Goal: Information Seeking & Learning: Learn about a topic

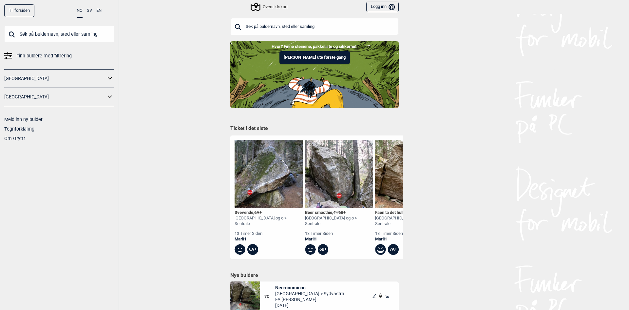
click at [359, 28] on input "text" at bounding box center [314, 26] width 169 height 17
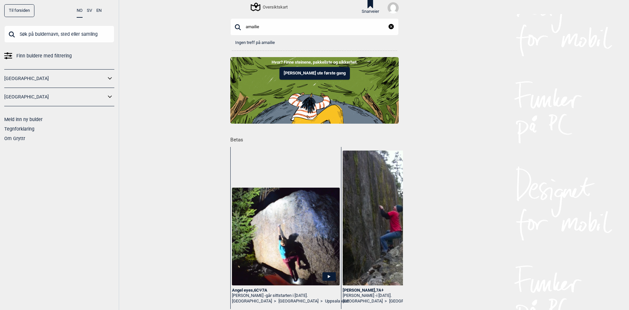
drag, startPoint x: 287, startPoint y: 30, endPoint x: 25, endPoint y: 32, distance: 262.3
click at [25, 32] on div "Til forsiden NO SV EN Finn buldere med filtrering [GEOGRAPHIC_DATA] [GEOGRAPHIC…" at bounding box center [314, 155] width 629 height 310
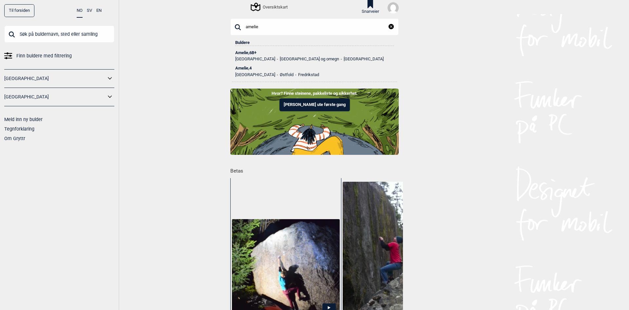
type input "amelie"
click at [242, 52] on div "Amelie , 6B+" at bounding box center [314, 52] width 159 height 5
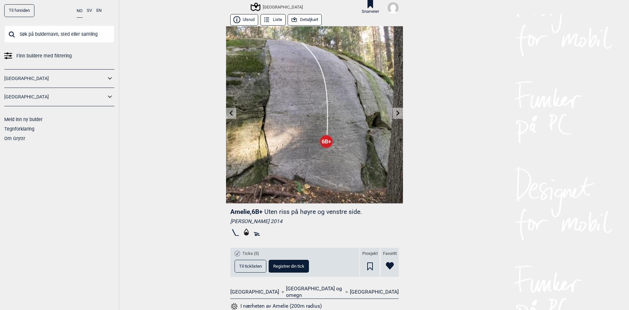
click at [397, 113] on icon at bounding box center [398, 112] width 3 height 5
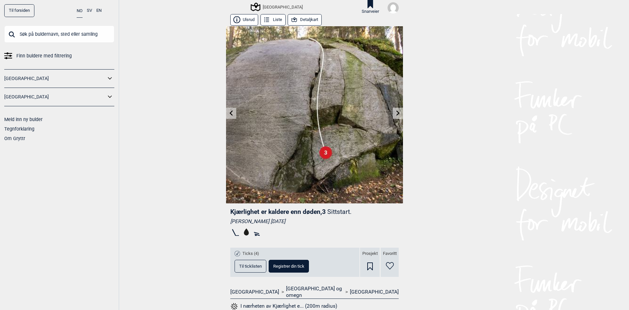
click at [397, 113] on icon at bounding box center [398, 112] width 3 height 5
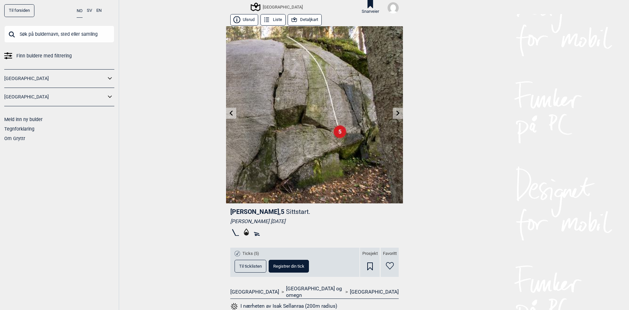
click at [229, 113] on icon at bounding box center [231, 112] width 5 height 5
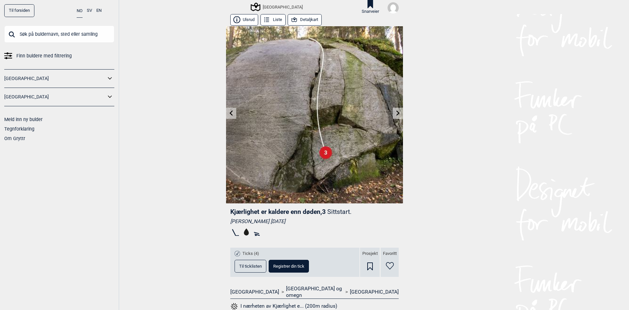
click at [229, 113] on icon at bounding box center [231, 112] width 5 height 5
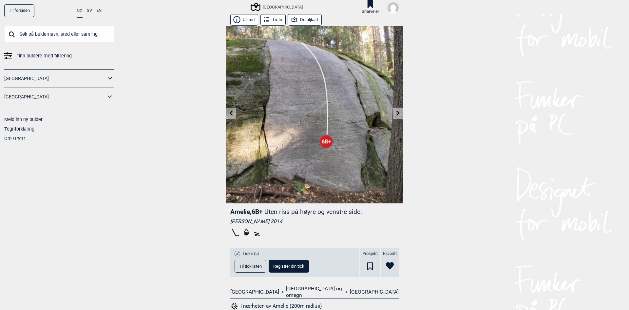
click at [293, 19] on icon at bounding box center [293, 19] width 5 height 5
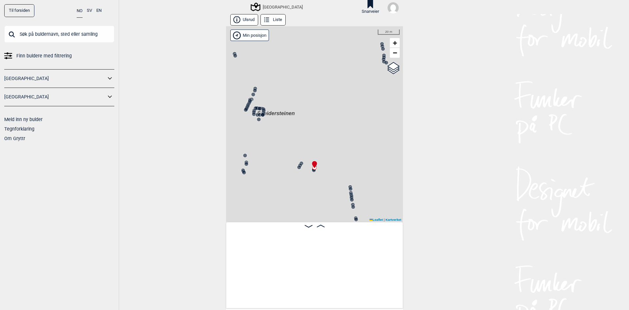
scroll to position [0, 3768]
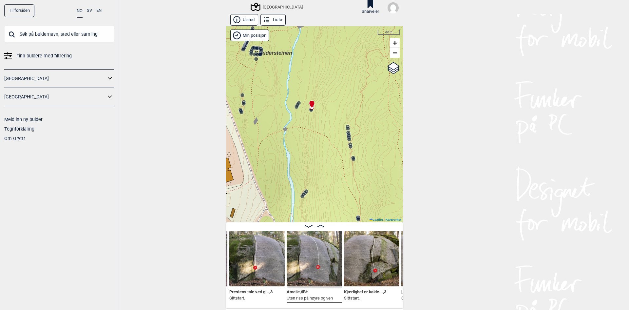
drag, startPoint x: 339, startPoint y: 166, endPoint x: 336, endPoint y: 106, distance: 59.7
click at [336, 106] on div "Speidersteinen Barnehageveggen Cowboyveggen Bølerveggen [GEOGRAPHIC_DATA]" at bounding box center [314, 124] width 177 height 196
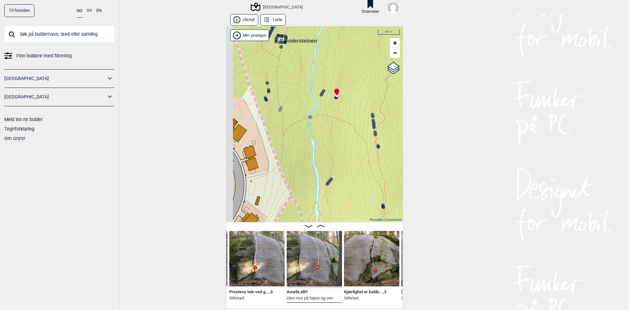
drag, startPoint x: 328, startPoint y: 152, endPoint x: 353, endPoint y: 140, distance: 27.7
click at [353, 140] on div "Speidersteinen Barnehageveggen Cowboyveggen Bølerveggen [GEOGRAPHIC_DATA]" at bounding box center [314, 124] width 177 height 196
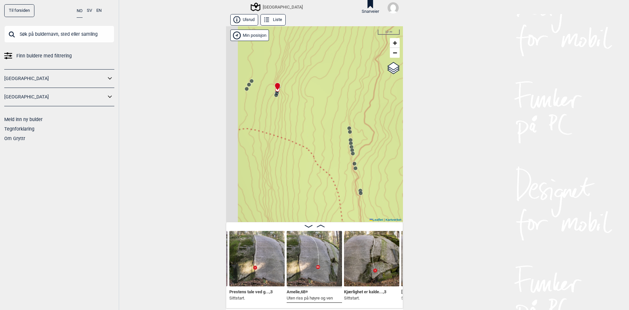
drag, startPoint x: 285, startPoint y: 123, endPoint x: 327, endPoint y: 129, distance: 42.7
click at [327, 129] on div "Speidersteinen Barnehageveggen Cowboyveggen Bølerveggen [GEOGRAPHIC_DATA]" at bounding box center [314, 124] width 177 height 196
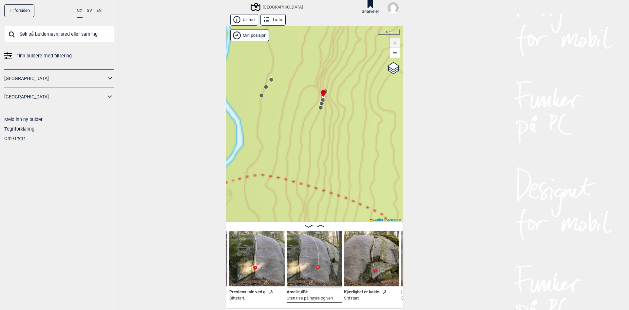
click at [323, 269] on img at bounding box center [314, 258] width 55 height 55
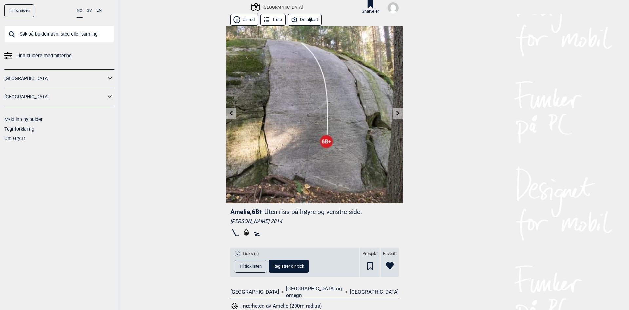
click at [396, 119] on img at bounding box center [314, 114] width 177 height 177
click at [396, 114] on icon at bounding box center [398, 112] width 5 height 5
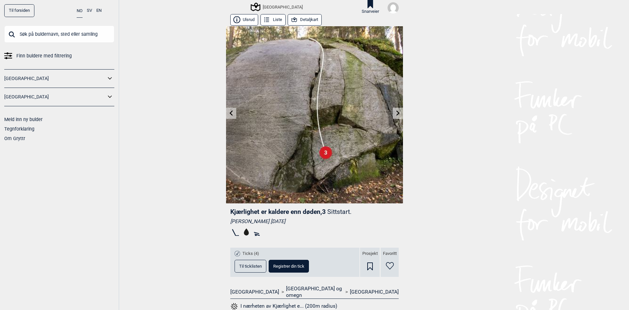
click at [397, 113] on icon at bounding box center [398, 112] width 3 height 5
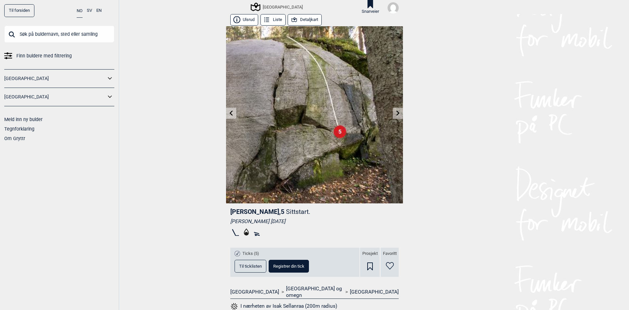
click at [397, 105] on img at bounding box center [314, 114] width 177 height 177
click at [397, 111] on icon at bounding box center [398, 112] width 5 height 5
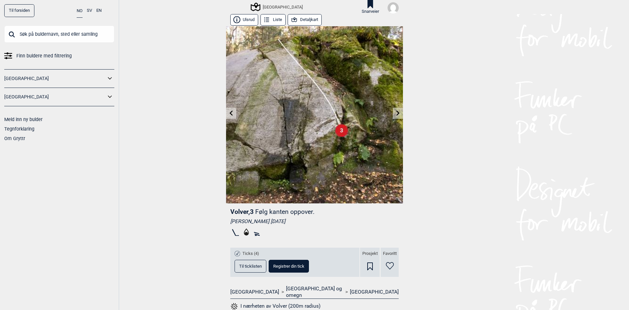
click at [396, 111] on icon at bounding box center [398, 112] width 5 height 5
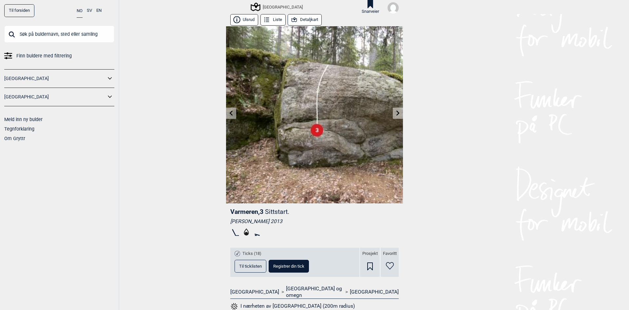
click at [229, 115] on icon at bounding box center [231, 112] width 5 height 5
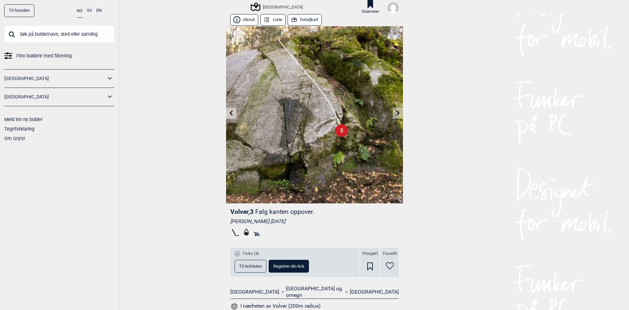
click at [229, 115] on icon at bounding box center [231, 112] width 5 height 5
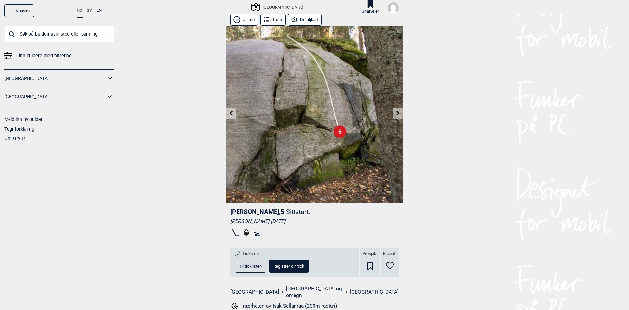
click at [229, 115] on icon at bounding box center [231, 112] width 5 height 5
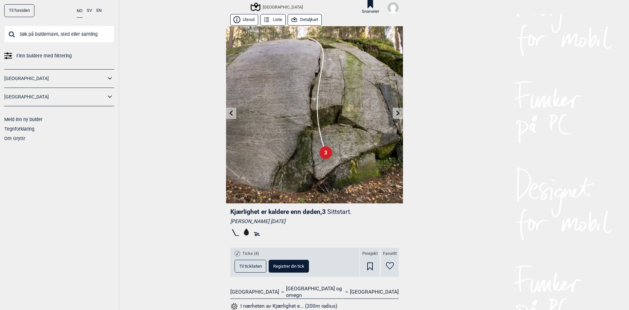
click at [229, 115] on icon at bounding box center [231, 112] width 5 height 5
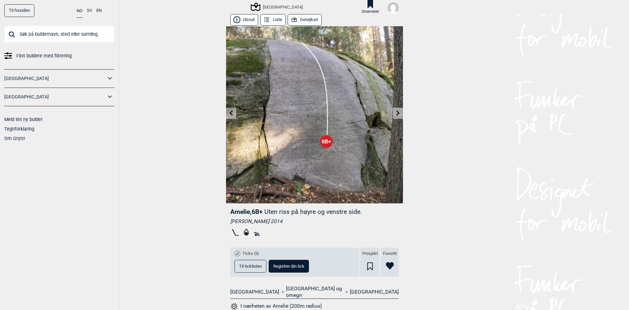
click at [229, 115] on icon at bounding box center [231, 112] width 5 height 5
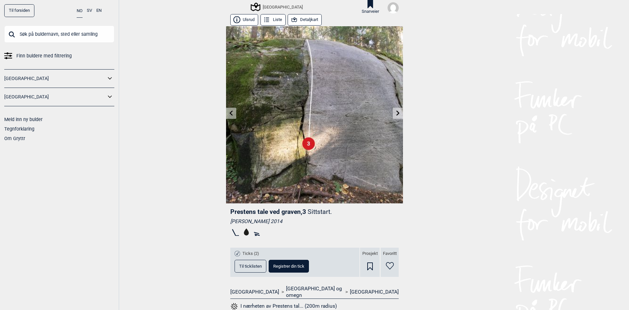
click at [229, 115] on icon at bounding box center [231, 112] width 5 height 5
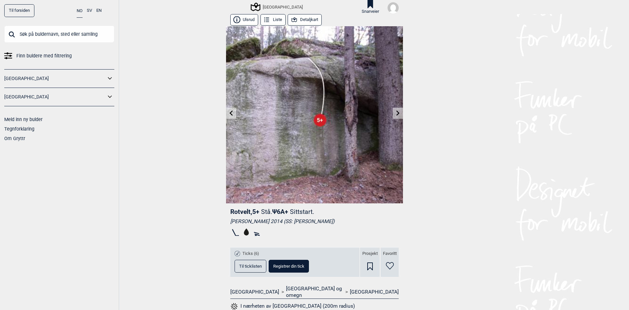
click at [226, 116] on link at bounding box center [231, 113] width 10 height 11
